Goal: Task Accomplishment & Management: Manage account settings

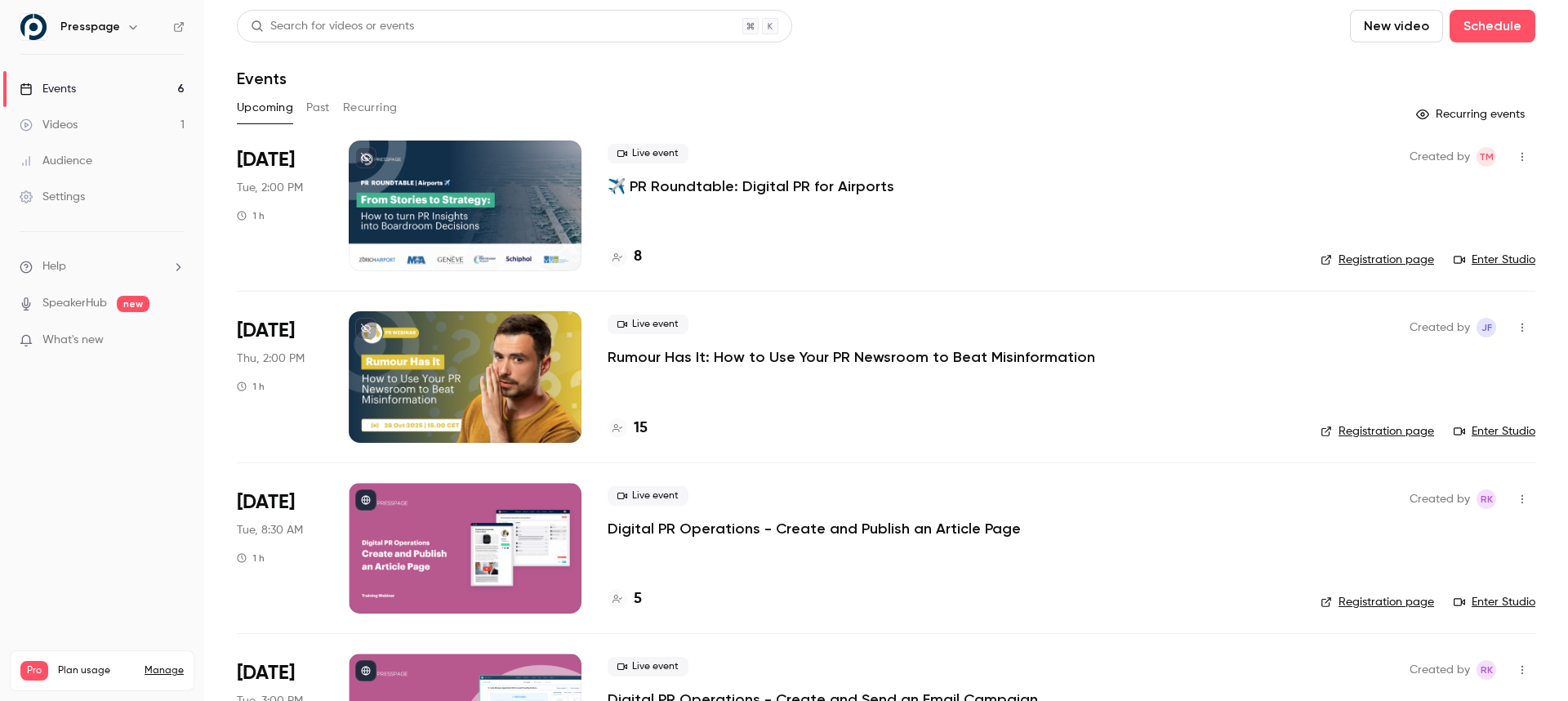
click at [457, 204] on div at bounding box center [465, 205] width 232 height 131
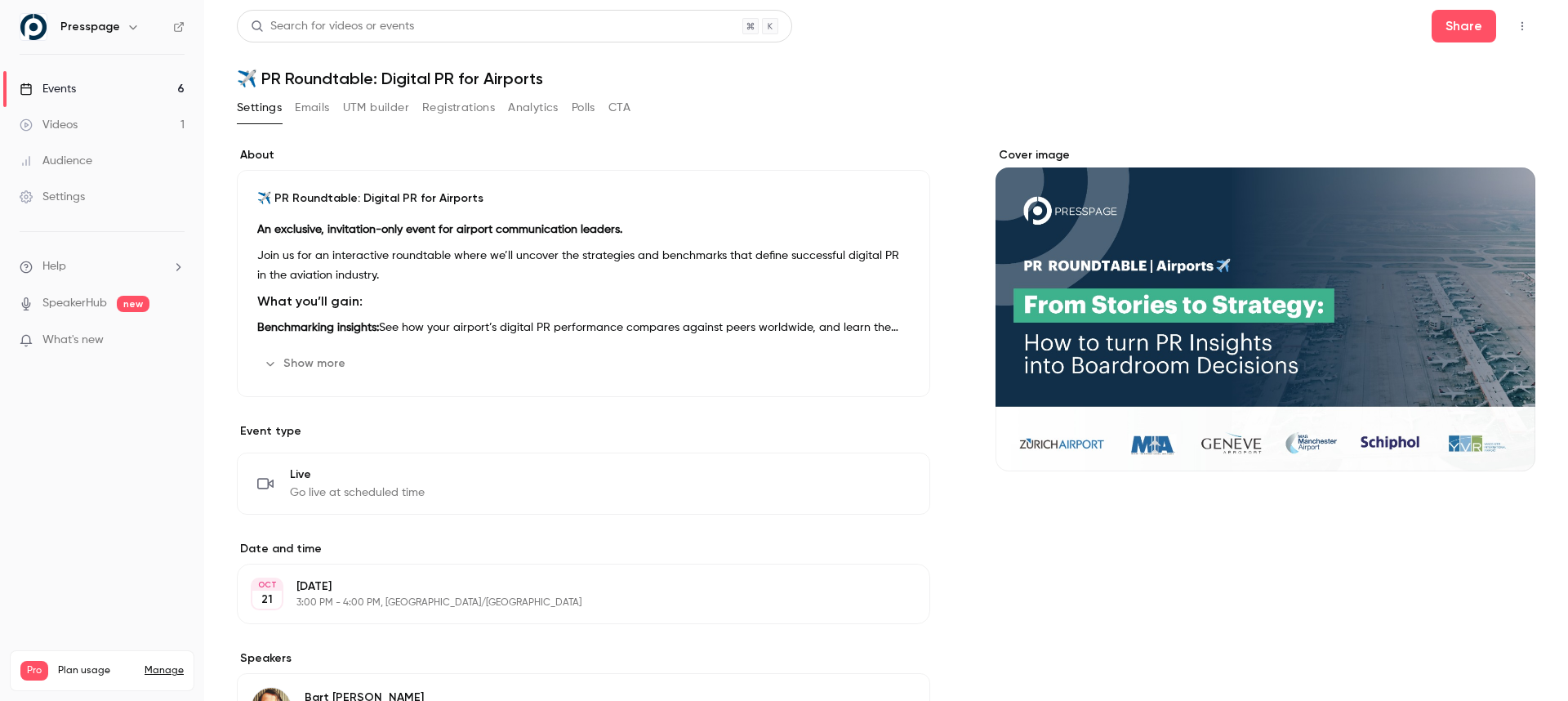
click at [442, 108] on button "Registrations" at bounding box center [458, 108] width 73 height 27
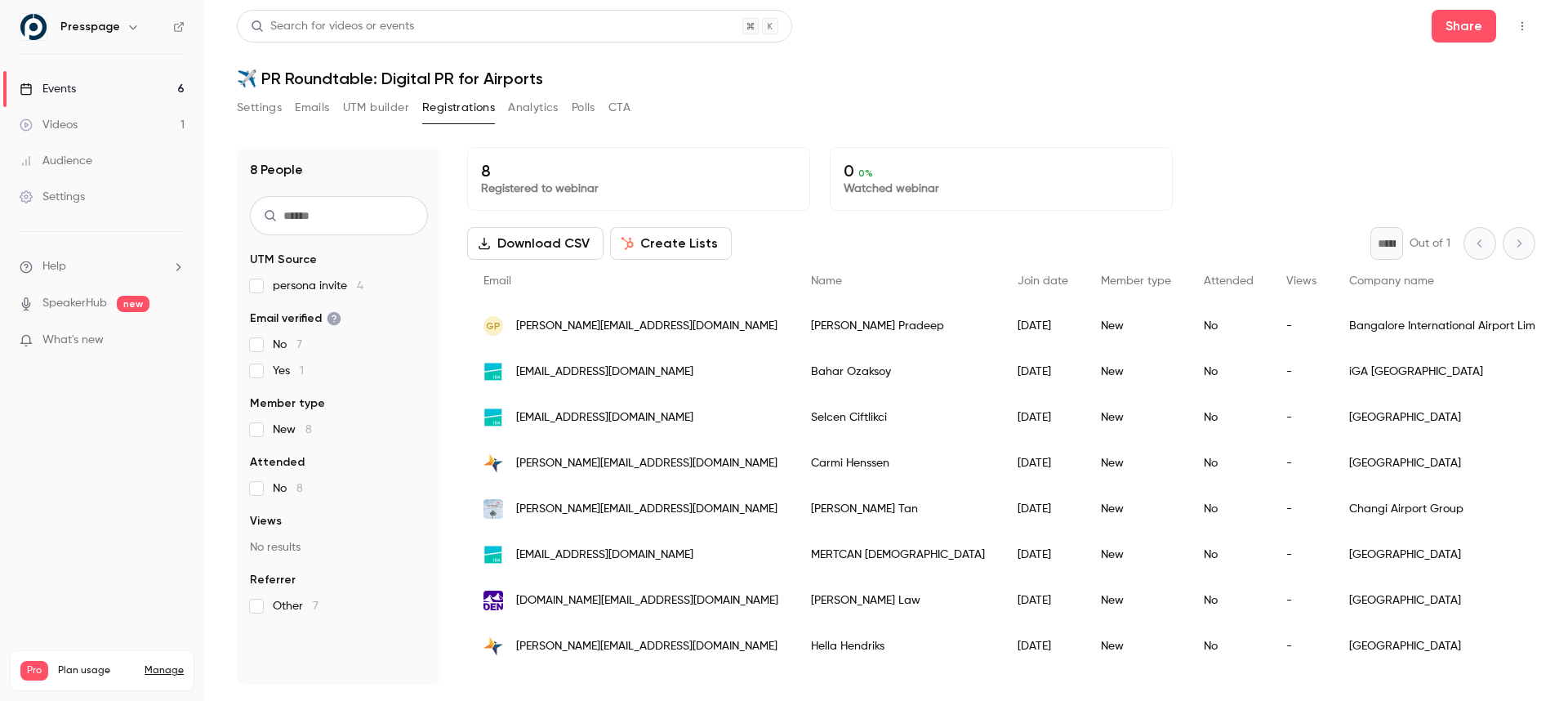
click at [1288, 169] on div "8 Registered to webinar 0 0 % Watched webinar" at bounding box center [1001, 179] width 1068 height 64
click at [1110, 68] on h1 "✈️ PR Roundtable: Digital PR for Airports" at bounding box center [886, 78] width 1299 height 20
click at [262, 115] on button "Settings" at bounding box center [259, 108] width 45 height 27
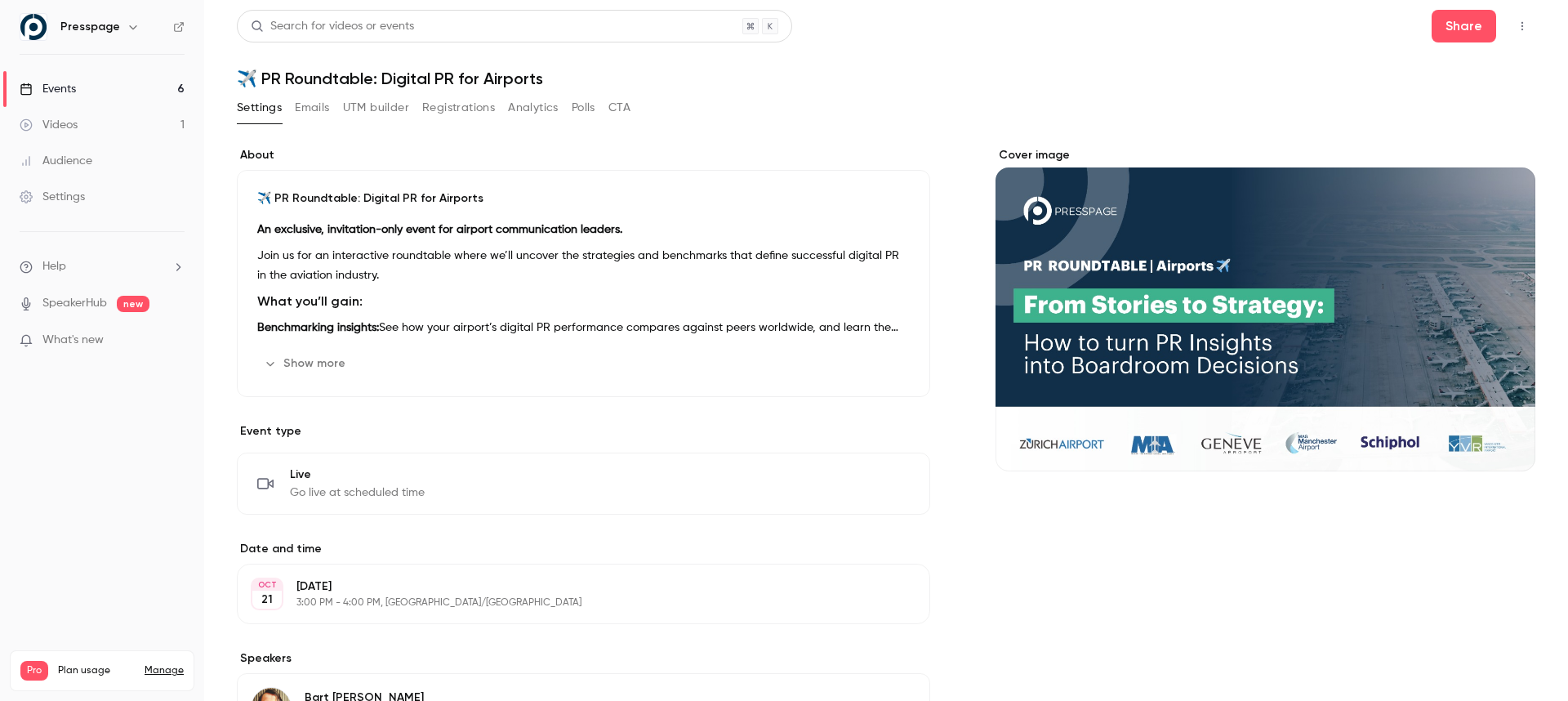
click at [545, 305] on h3 "What you’ll gain:" at bounding box center [584, 301] width 653 height 20
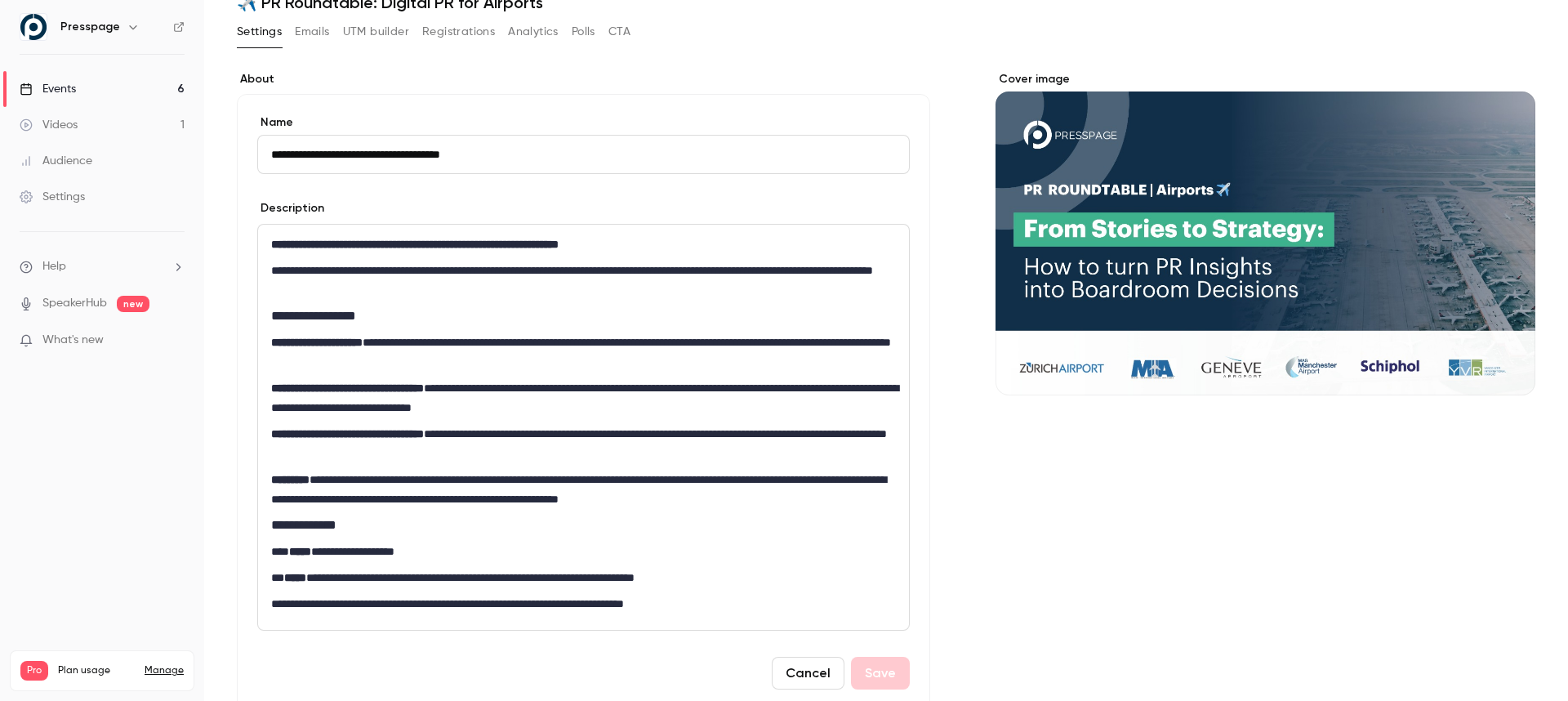
scroll to position [28, 0]
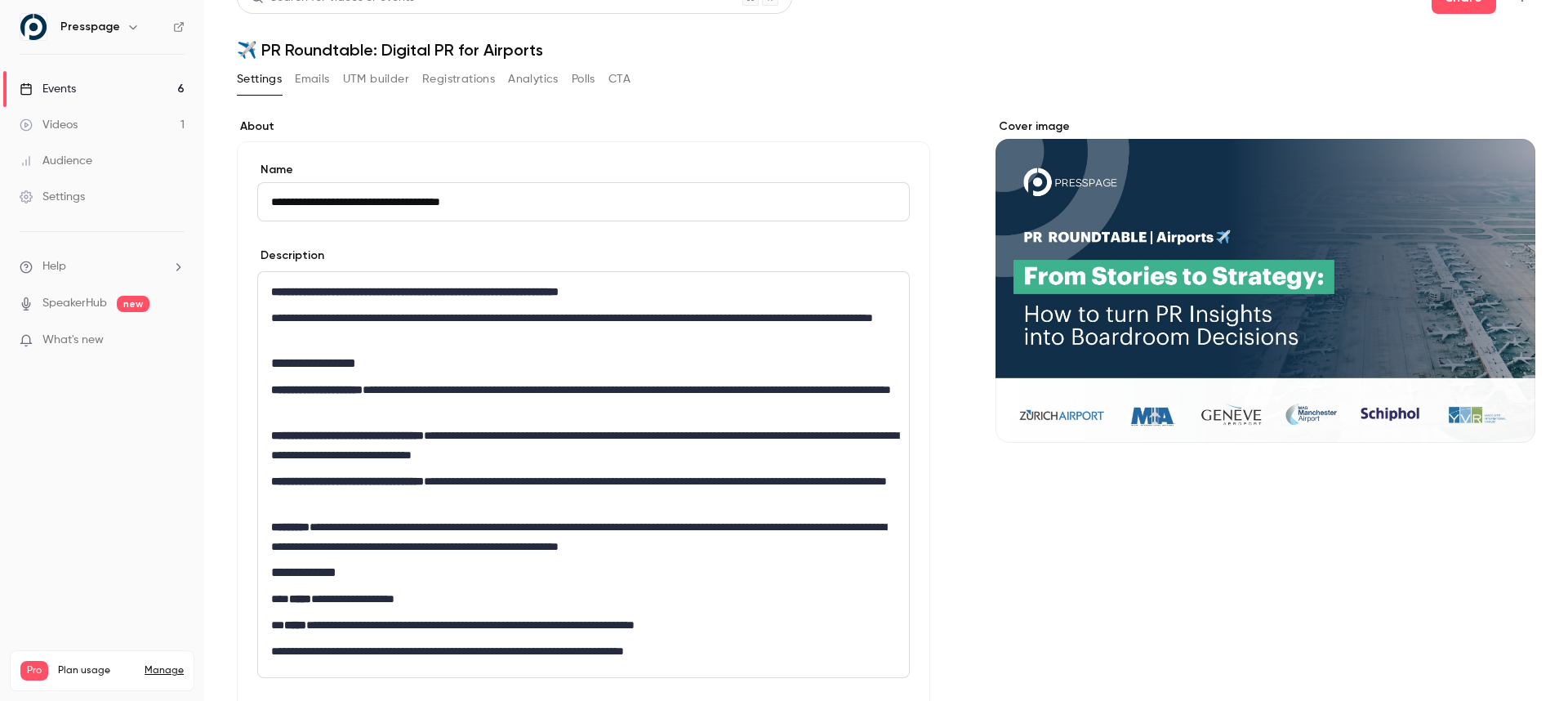
click at [308, 77] on button "Emails" at bounding box center [312, 79] width 34 height 27
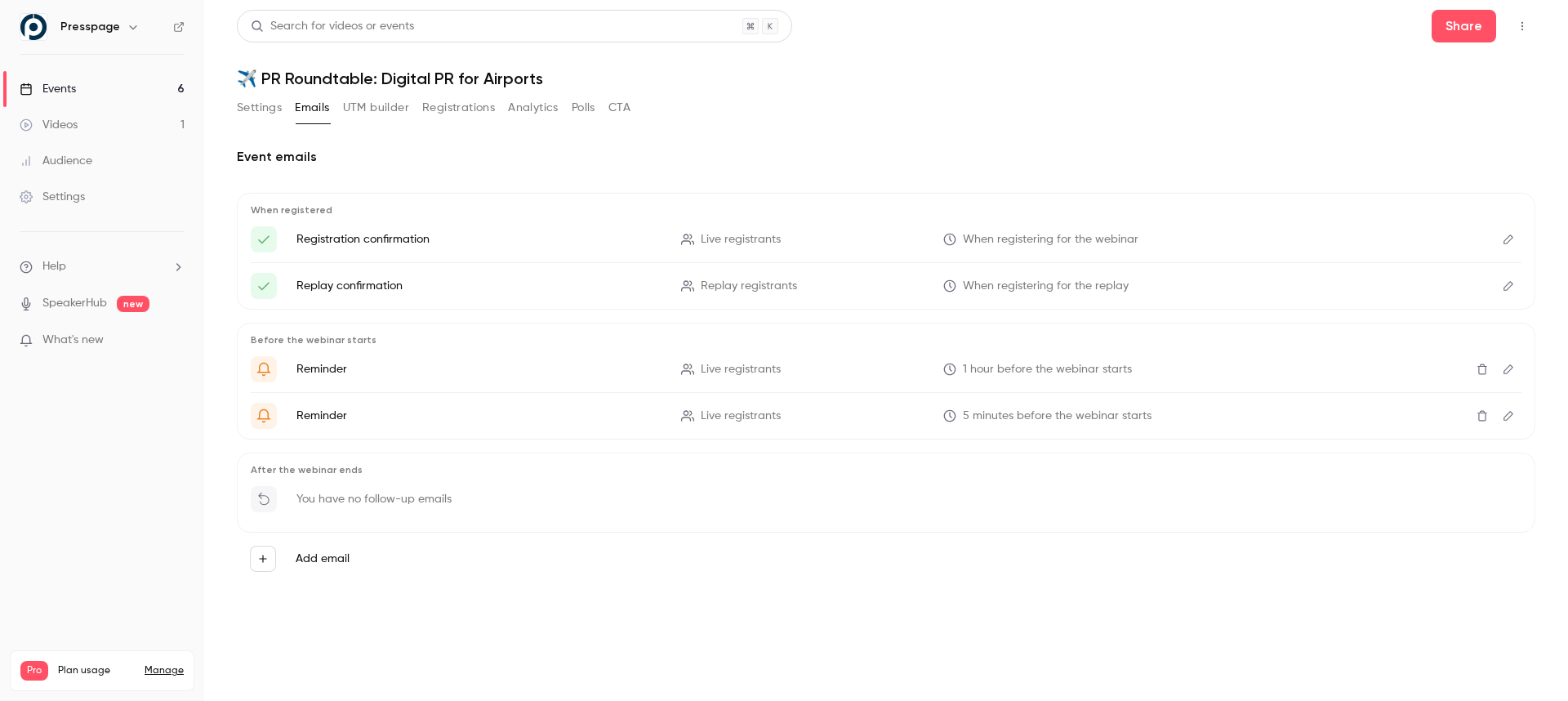
click at [261, 111] on button "Settings" at bounding box center [259, 108] width 45 height 27
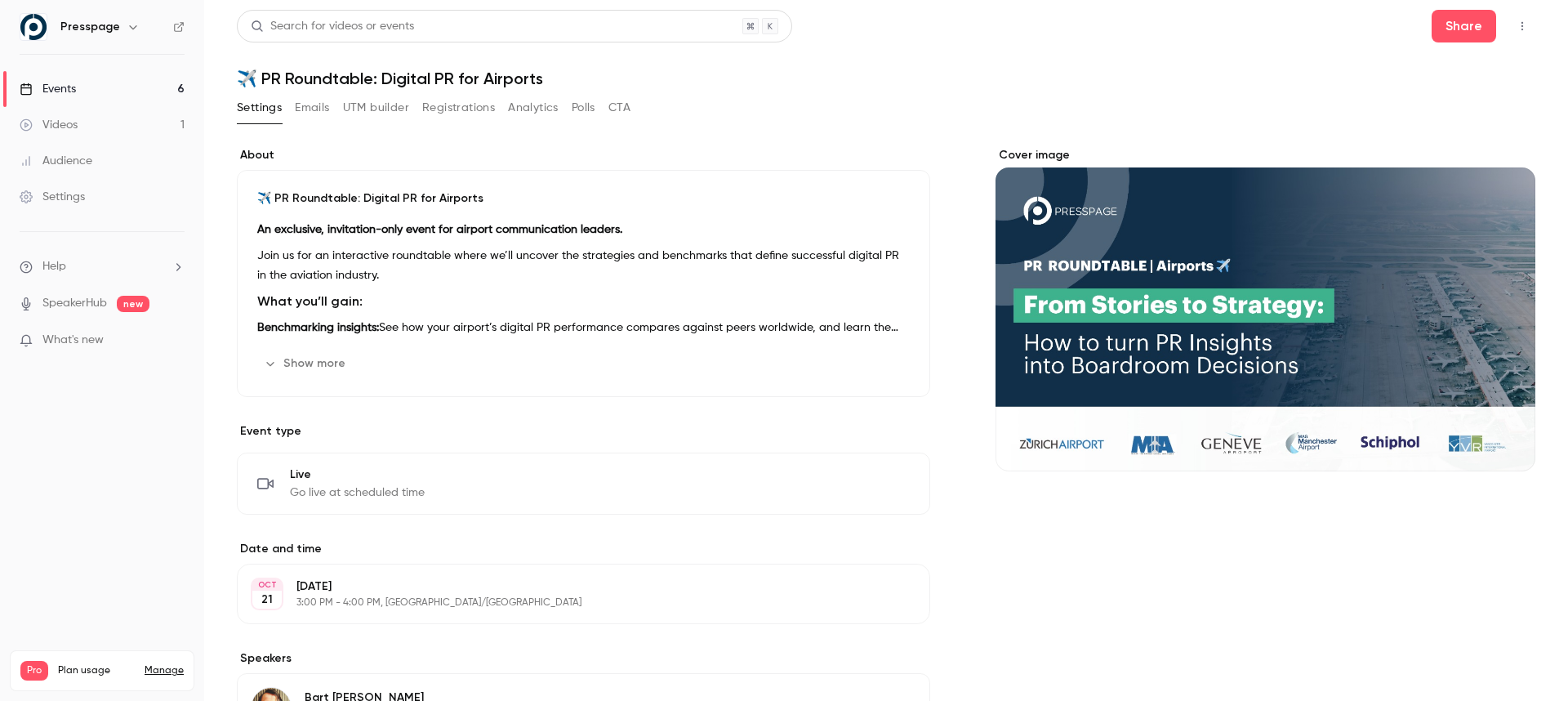
click at [876, 108] on div "Settings Emails UTM builder Registrations Analytics Polls CTA" at bounding box center [886, 111] width 1299 height 32
click at [399, 282] on p "Join us for an interactive roundtable where we’ll uncover the strategies and be…" at bounding box center [584, 266] width 653 height 39
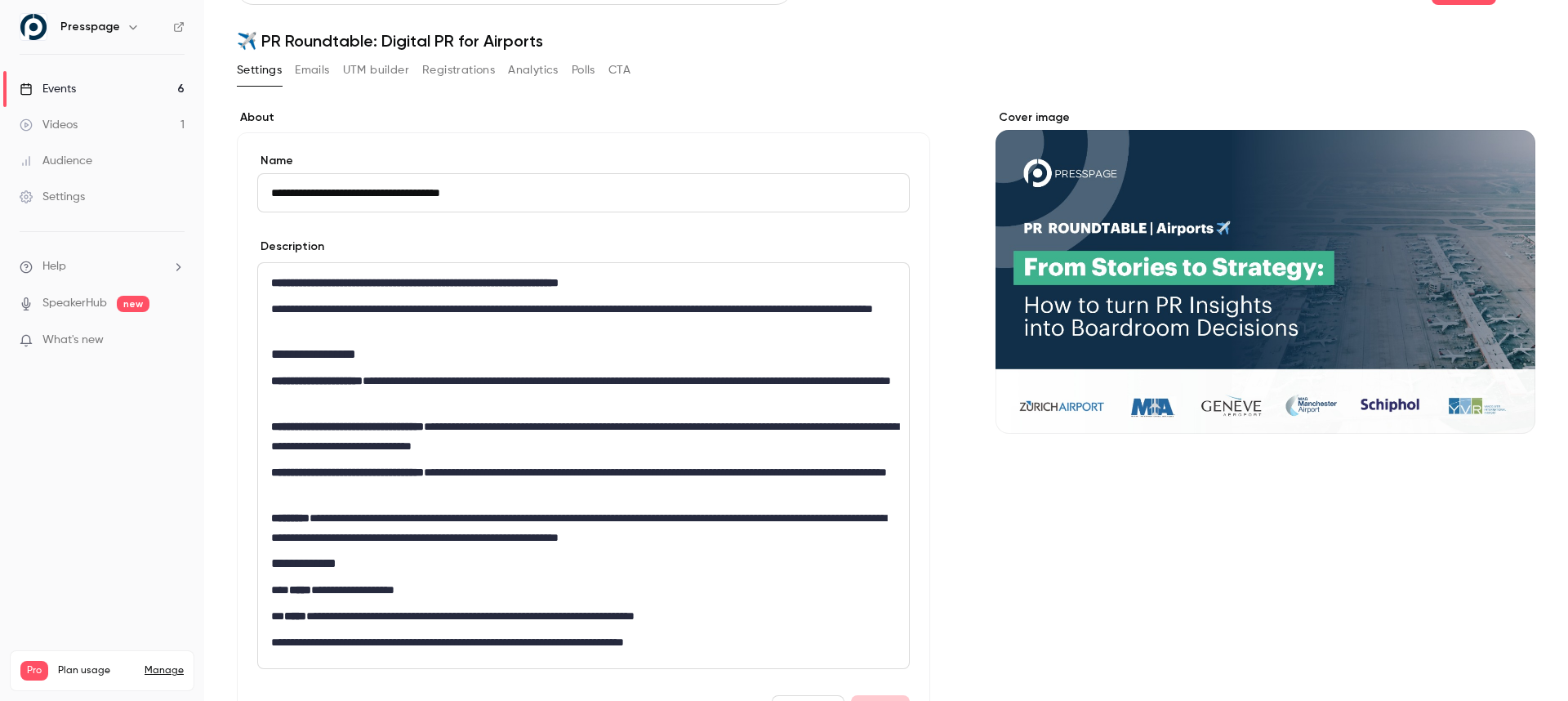
scroll to position [51, 0]
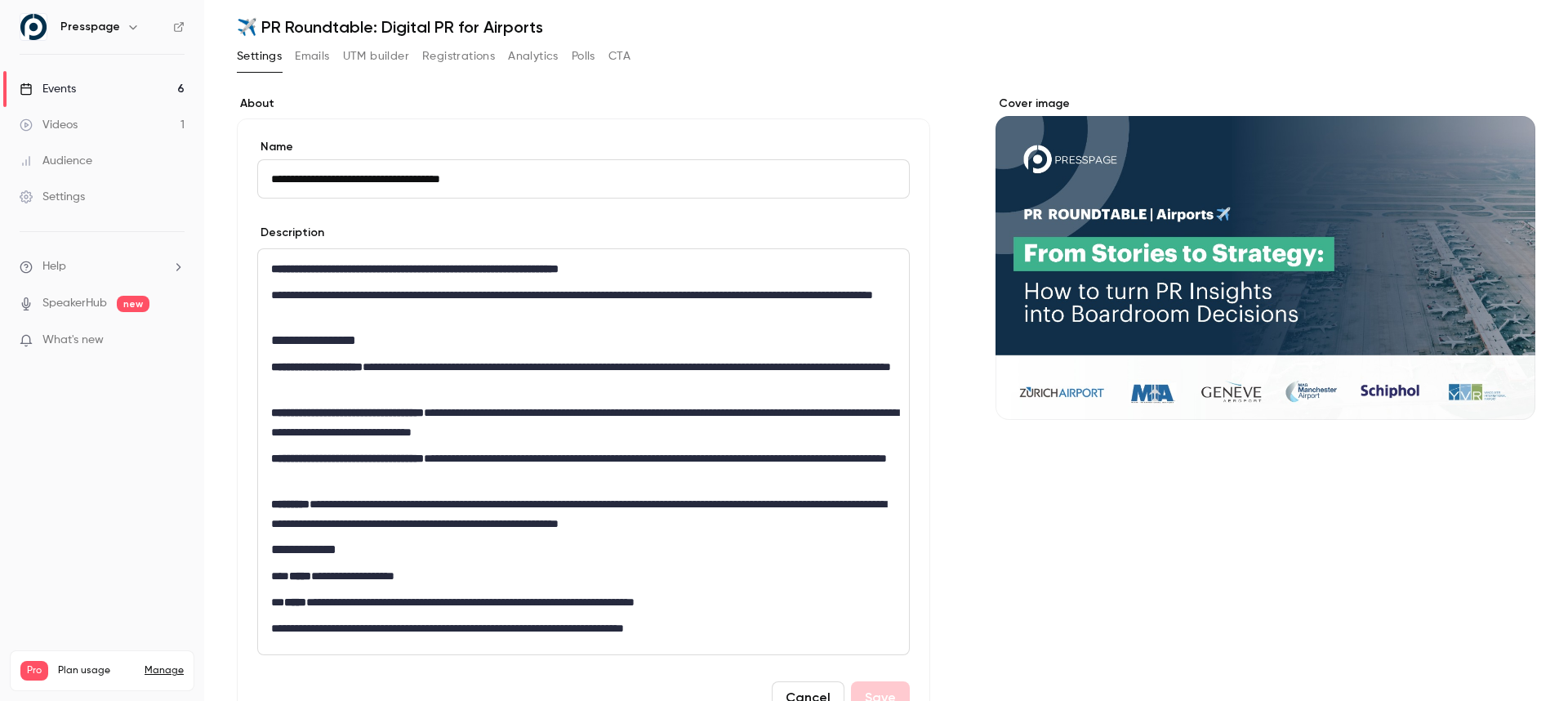
click at [1129, 563] on div "Cover image" at bounding box center [1266, 683] width 540 height 1175
click at [807, 88] on div "**********" at bounding box center [886, 692] width 1299 height 1234
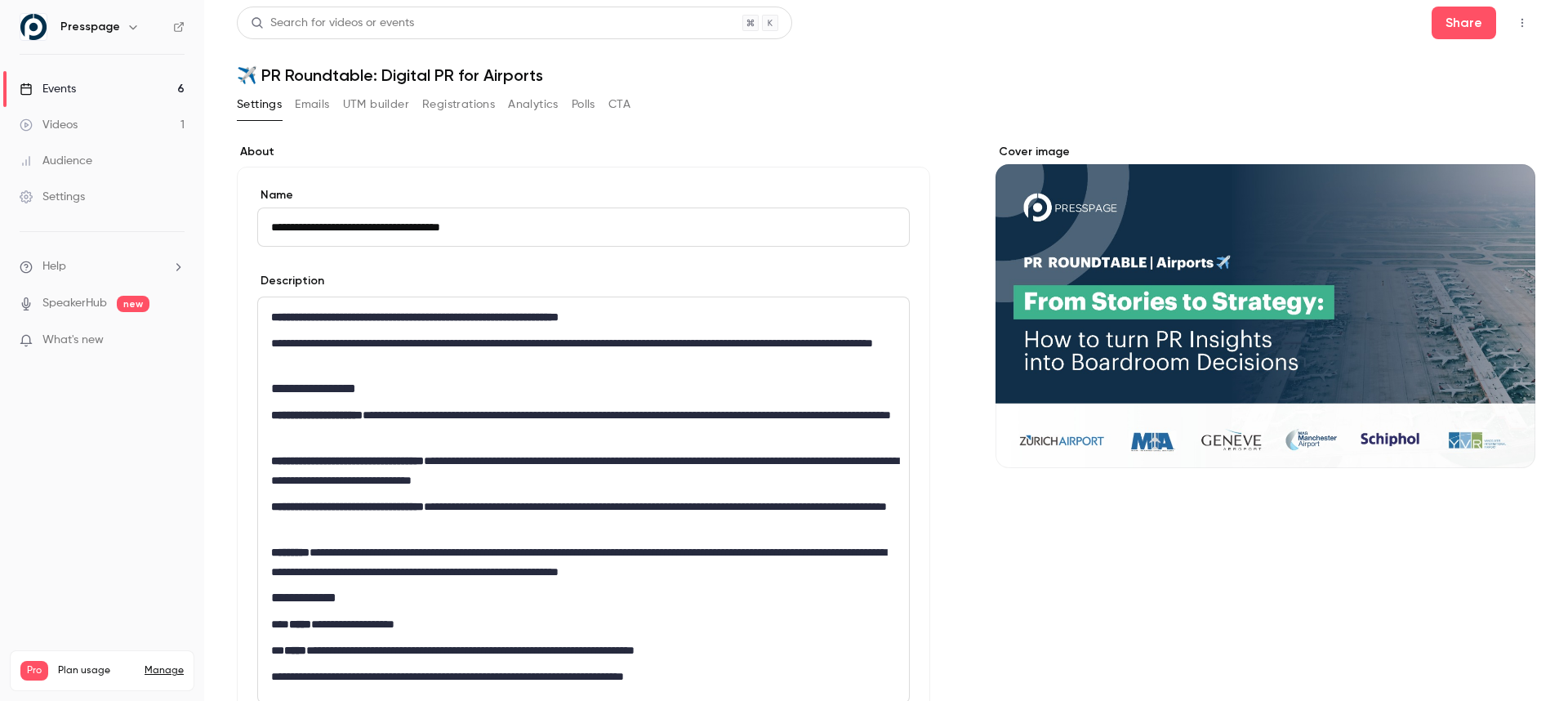
scroll to position [0, 0]
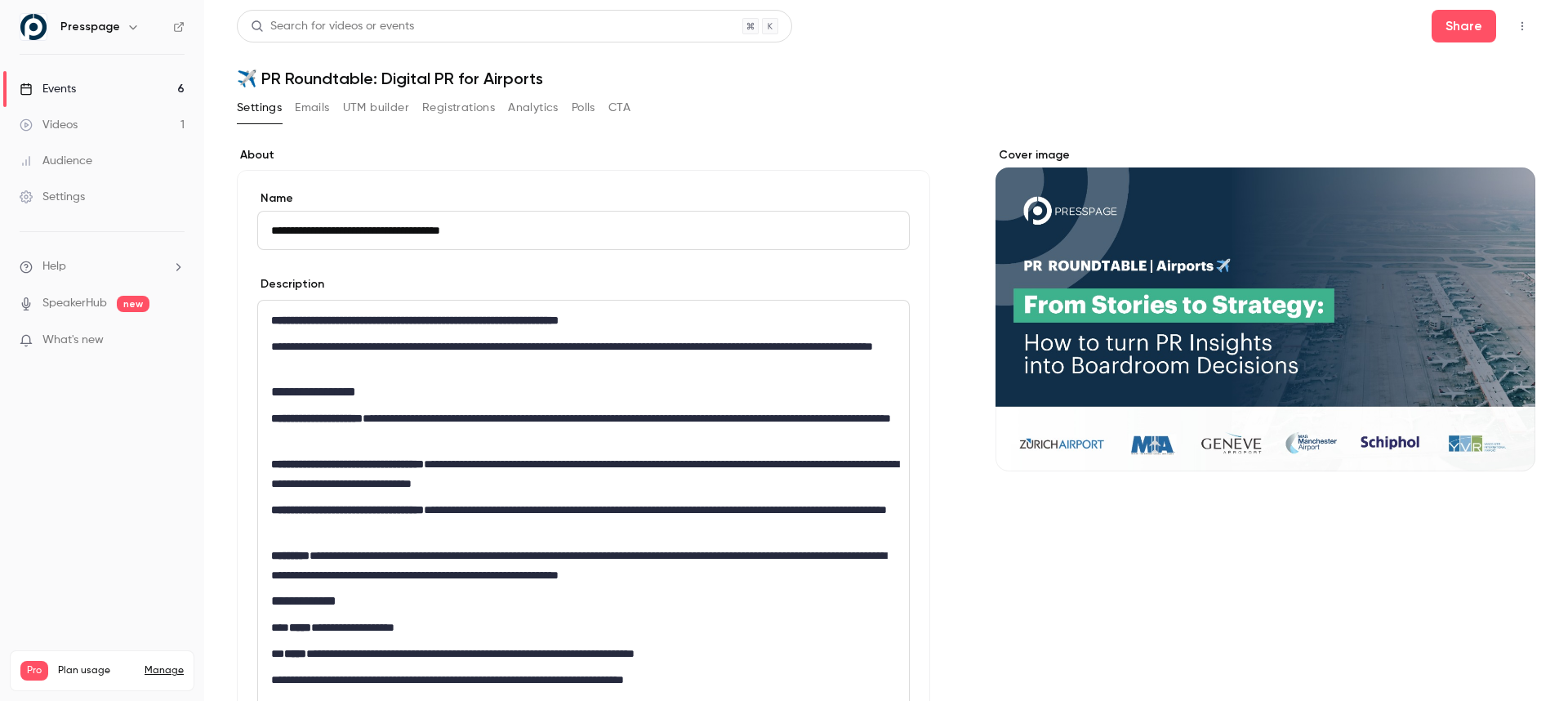
click at [104, 85] on link "Events 6" at bounding box center [102, 89] width 204 height 36
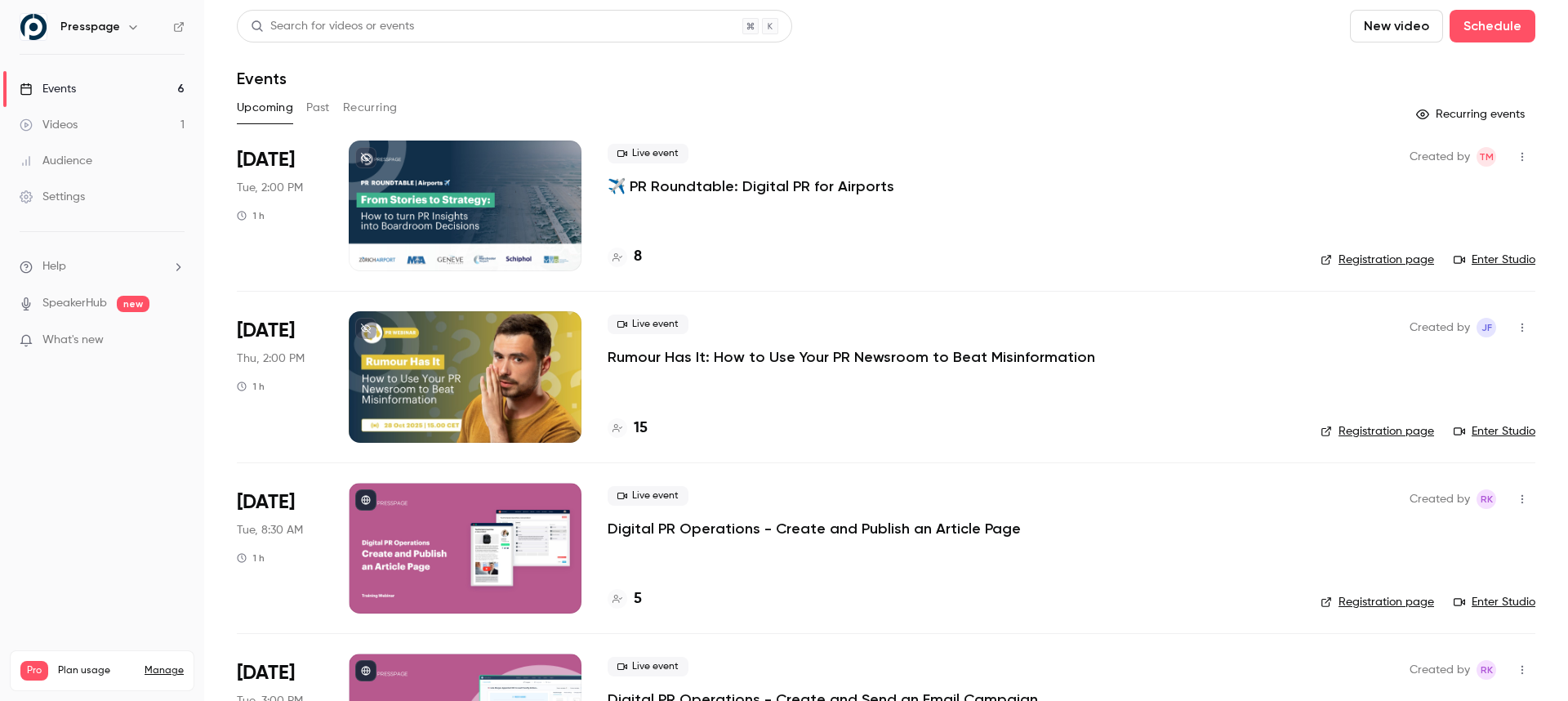
click at [737, 75] on div "Events" at bounding box center [886, 78] width 1299 height 20
click at [985, 46] on header "Search for videos or events New video Schedule Events" at bounding box center [886, 49] width 1299 height 79
click at [448, 206] on div at bounding box center [465, 205] width 232 height 131
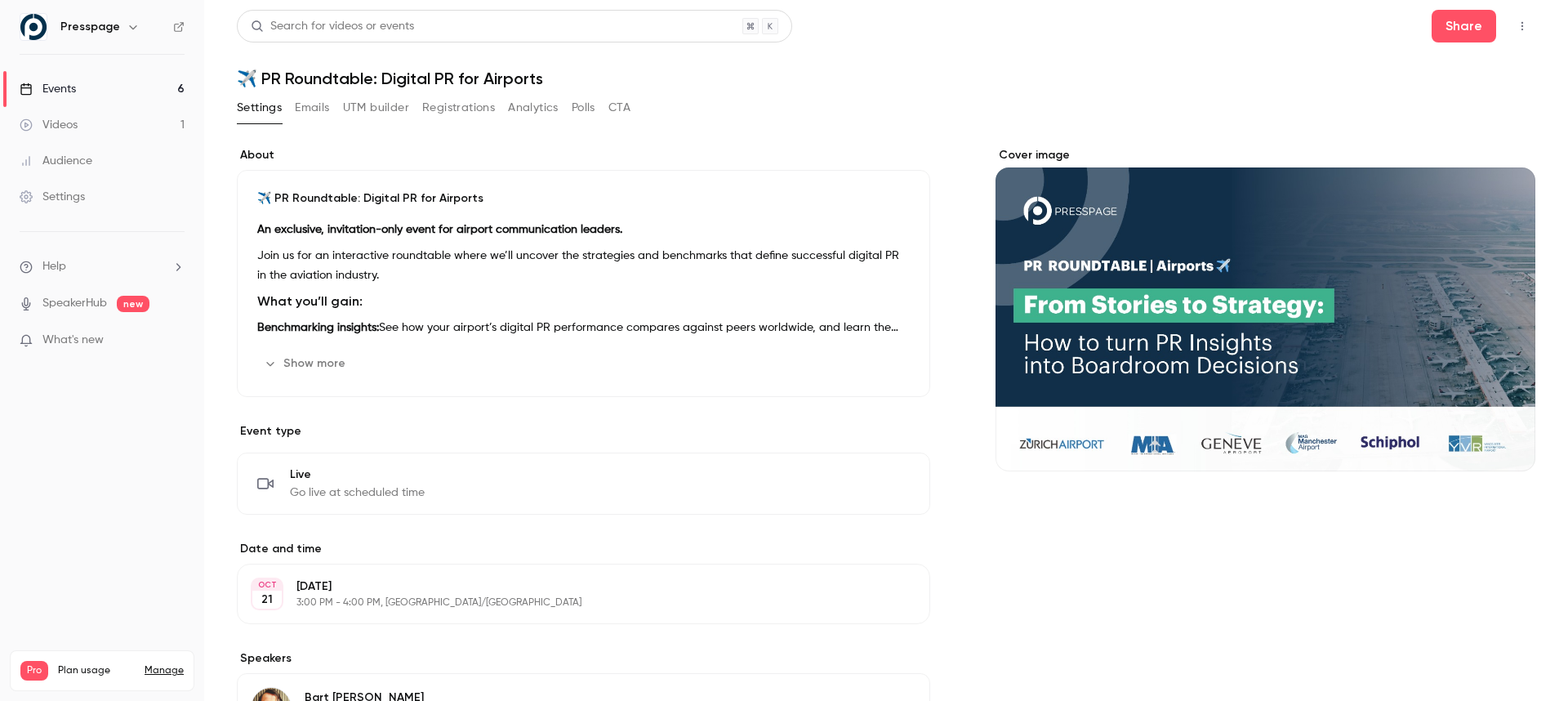
click at [447, 108] on button "Registrations" at bounding box center [458, 108] width 73 height 27
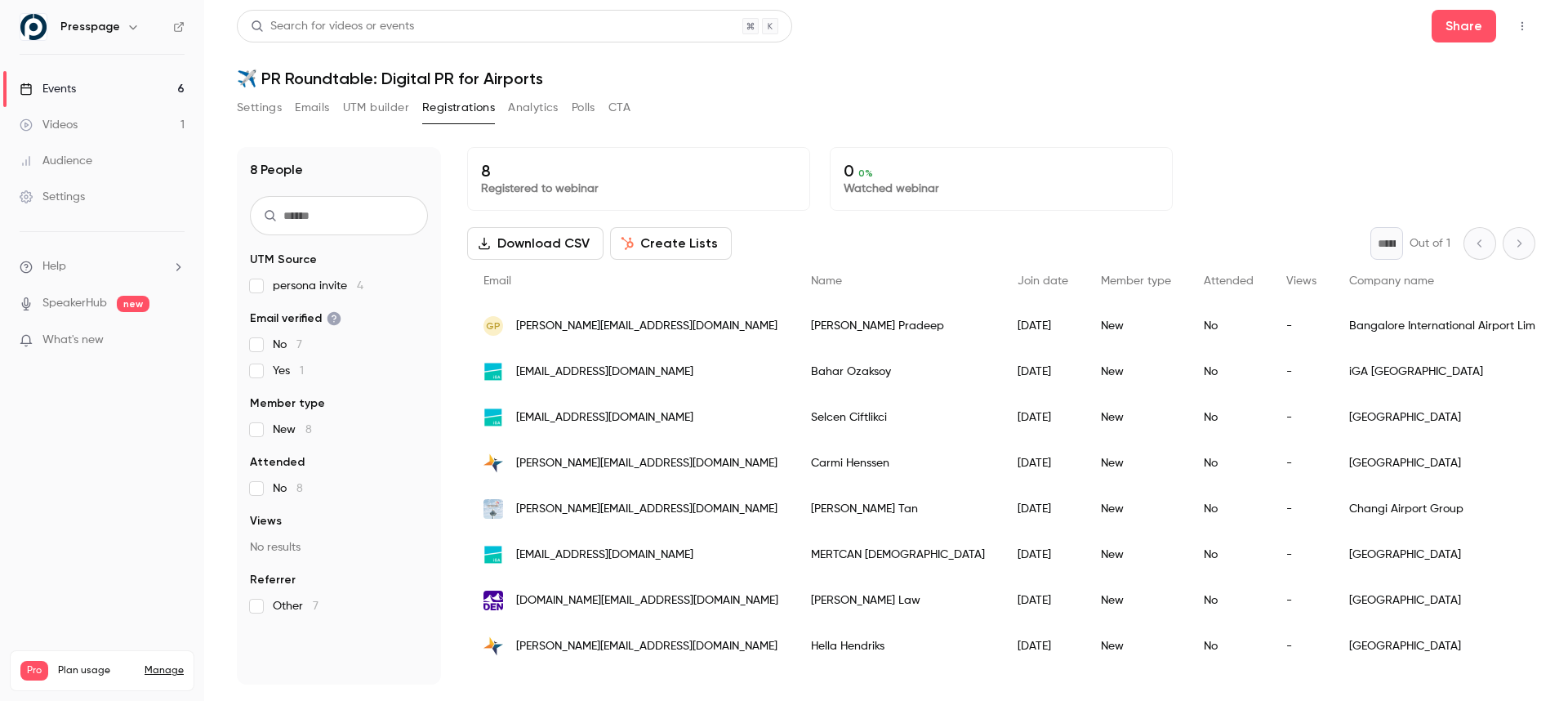
click at [1142, 77] on h1 "✈️ PR Roundtable: Digital PR for Airports" at bounding box center [886, 78] width 1299 height 20
click at [1156, 66] on header "Search for videos or events Share ✈️ PR Roundtable: Digital PR for Airports" at bounding box center [886, 49] width 1299 height 79
click at [1167, 134] on div "8 People UTM Source persona invite 4 Email verified No 7 Yes 1 Member type New …" at bounding box center [886, 406] width 1299 height 557
